Goal: Check status: Check status

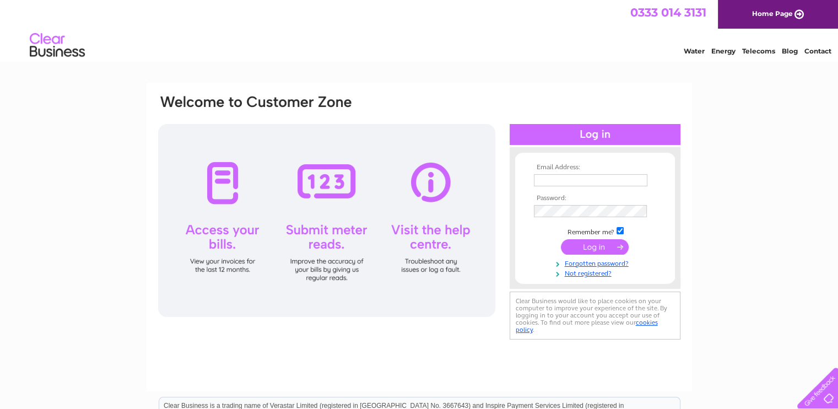
type input "[EMAIL_ADDRESS][DOMAIN_NAME]"
click at [603, 243] on input "submit" at bounding box center [595, 246] width 68 height 15
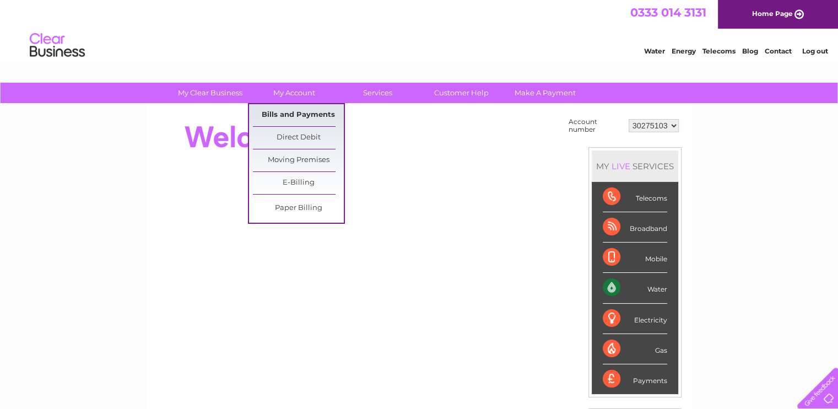
click at [302, 118] on link "Bills and Payments" at bounding box center [298, 115] width 91 height 22
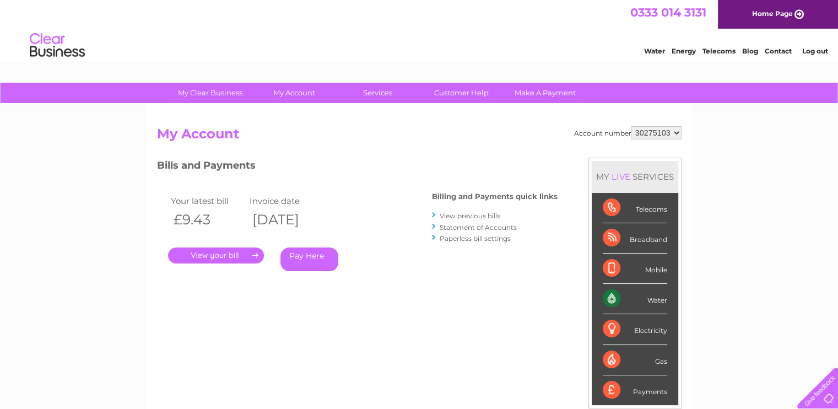
click at [223, 253] on link "." at bounding box center [216, 255] width 96 height 16
